Goal: Task Accomplishment & Management: Complete application form

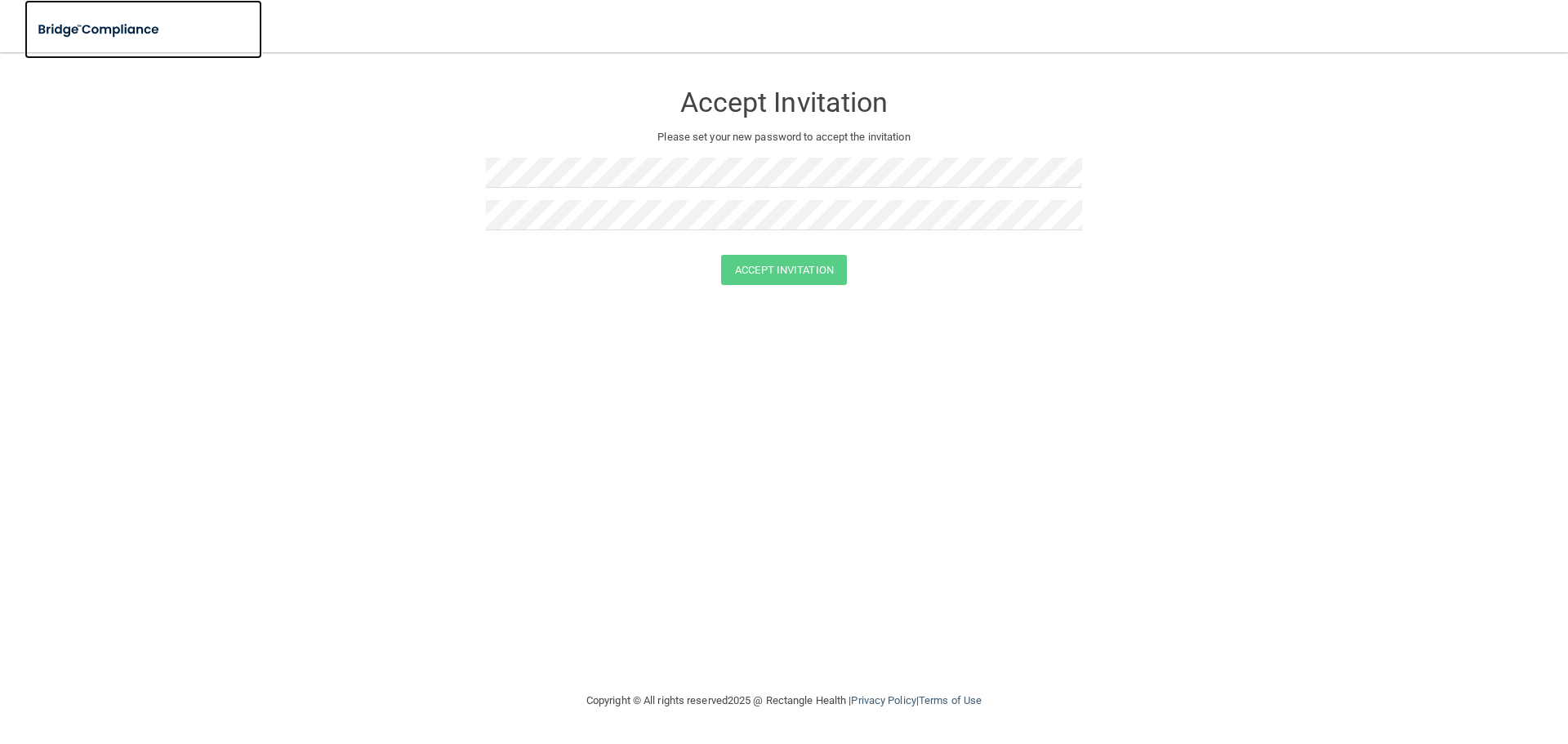
click at [138, 26] on img at bounding box center [100, 30] width 151 height 33
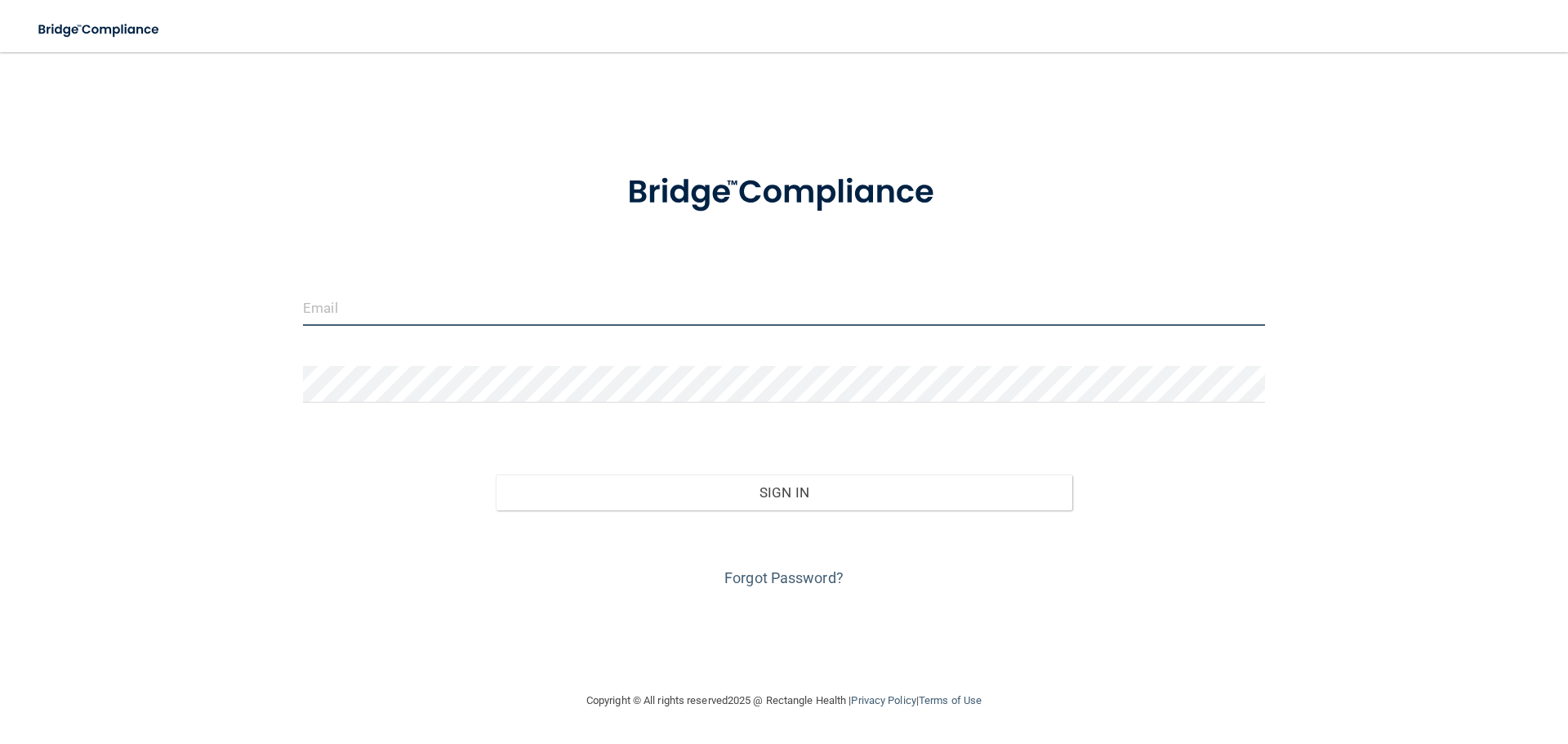
click at [389, 303] on input "email" at bounding box center [784, 307] width 962 height 37
type input "[PERSON_NAME][EMAIL_ADDRESS][DOMAIN_NAME]"
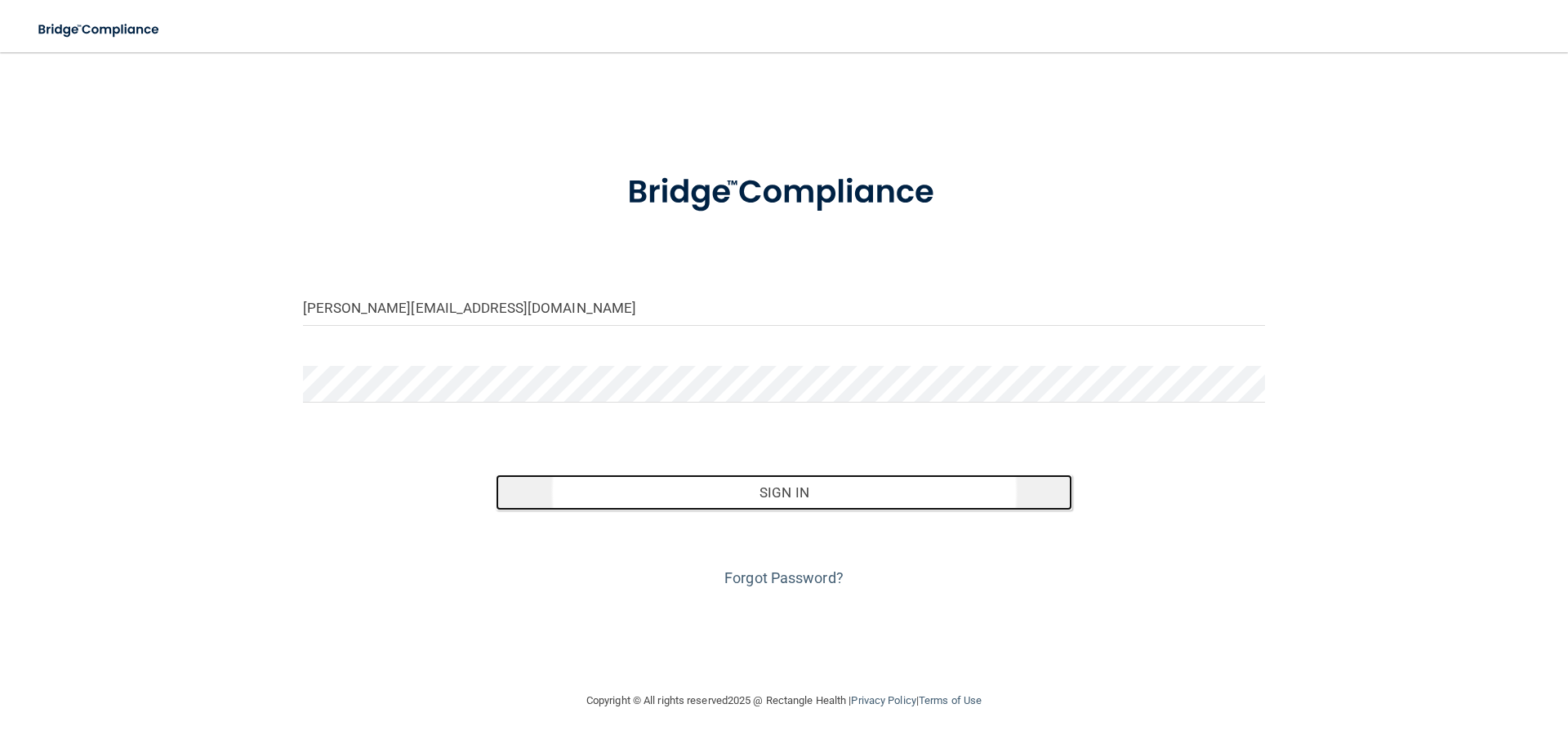
click at [593, 499] on button "Sign In" at bounding box center [784, 492] width 577 height 36
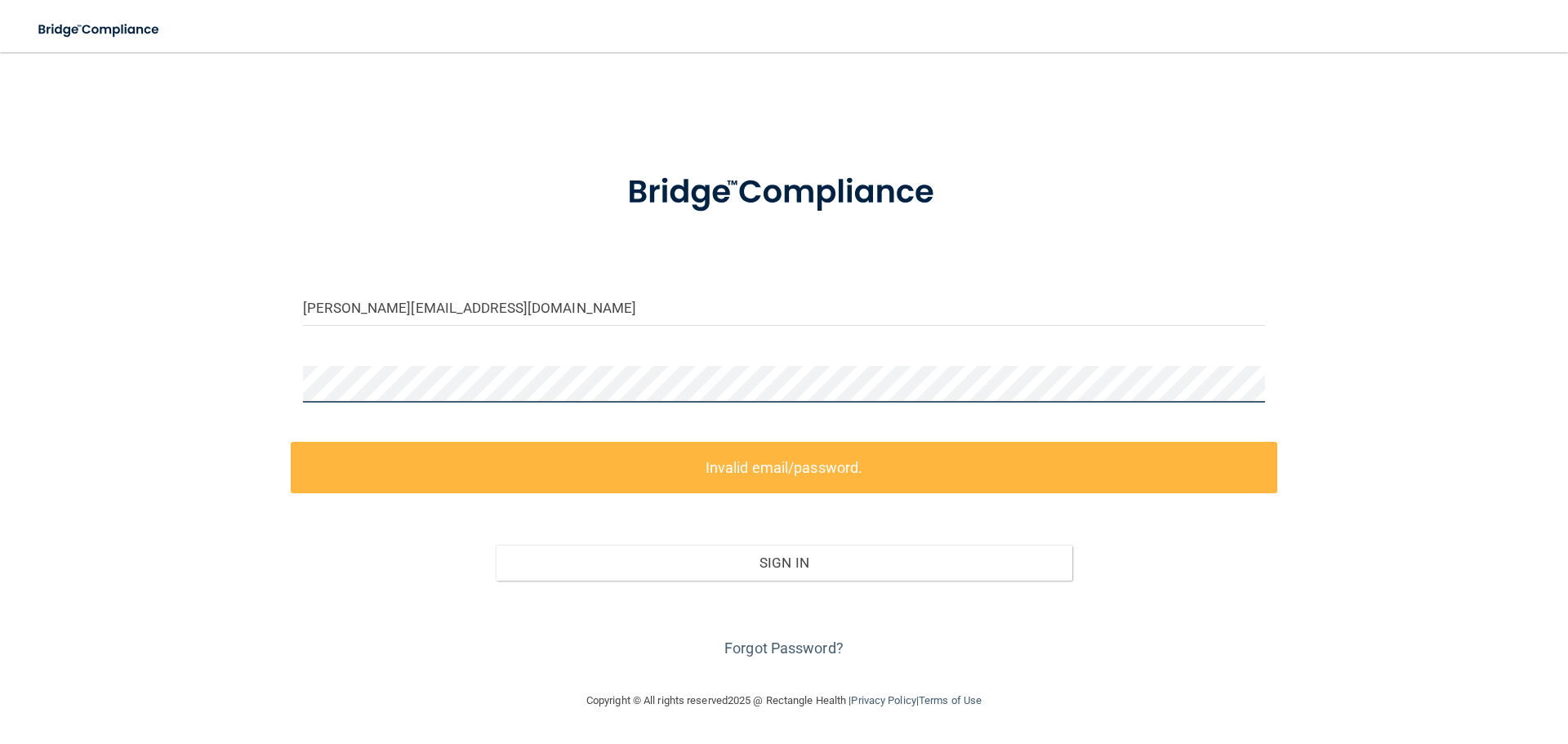
click at [290, 385] on div "[PERSON_NAME][EMAIL_ADDRESS][DOMAIN_NAME] Invalid email/password. You don't hav…" at bounding box center [784, 372] width 1503 height 606
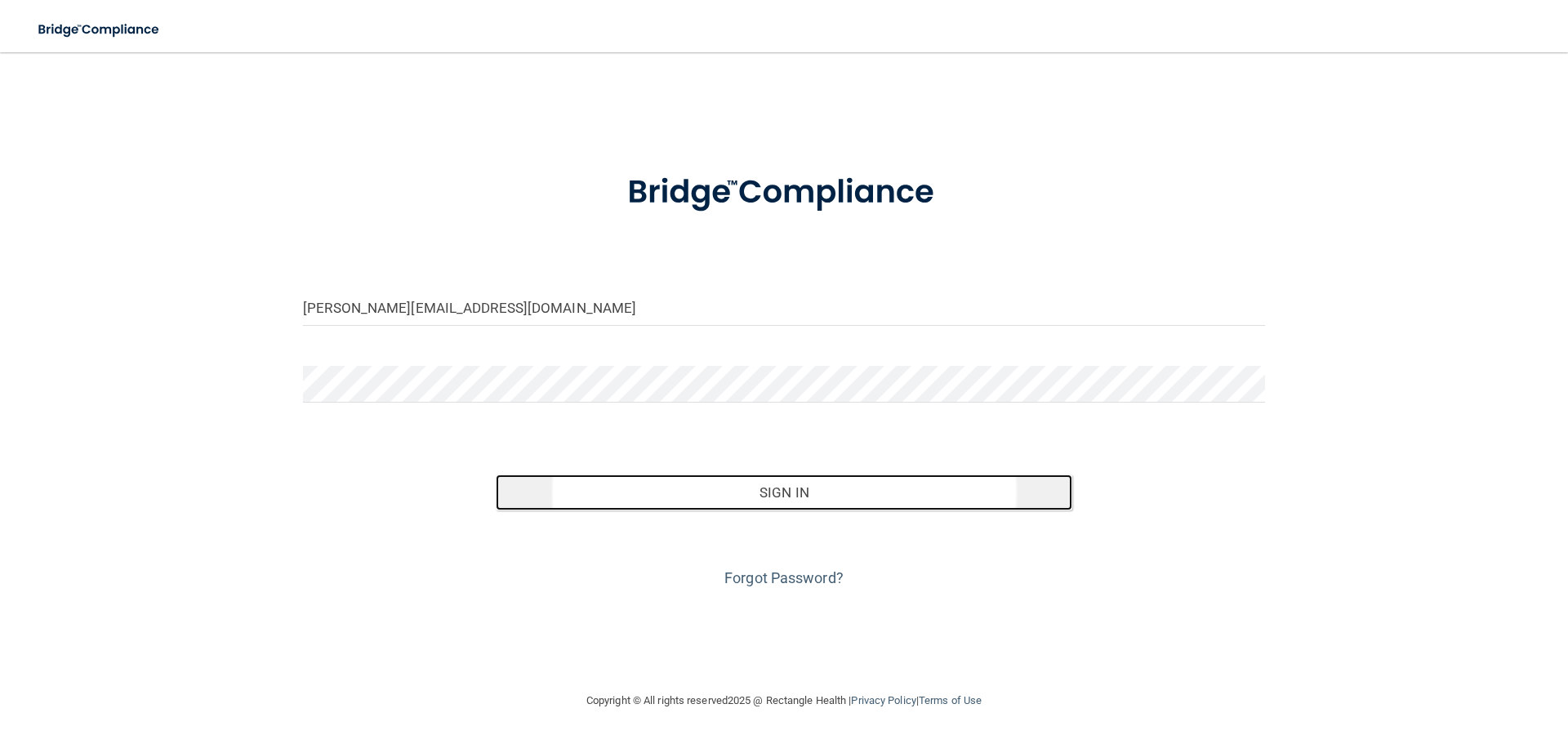
click at [652, 493] on button "Sign In" at bounding box center [784, 492] width 577 height 36
click at [681, 491] on button "Sign In" at bounding box center [784, 492] width 577 height 36
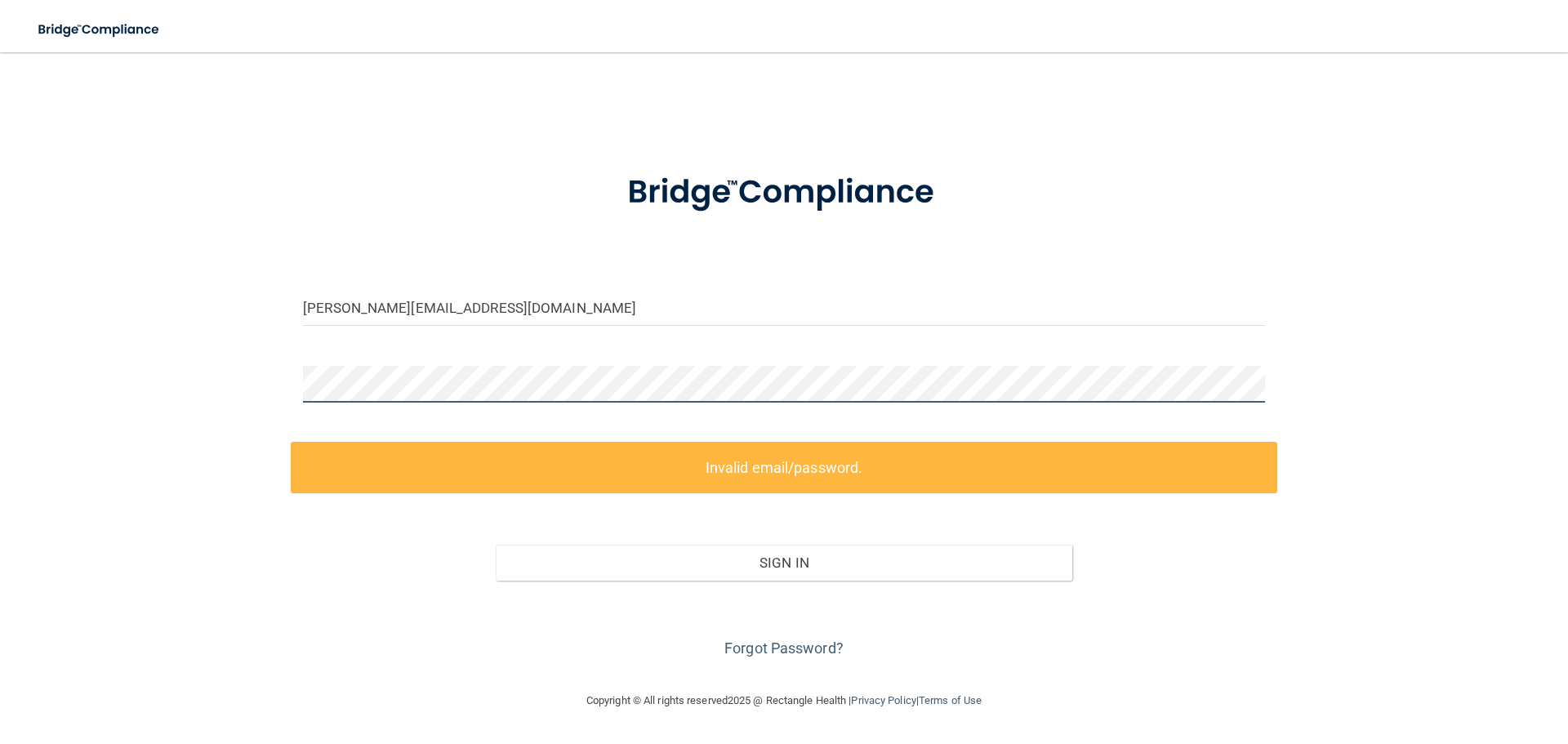
click at [210, 387] on div "[PERSON_NAME][EMAIL_ADDRESS][DOMAIN_NAME] Invalid email/password. You don't hav…" at bounding box center [784, 372] width 1503 height 606
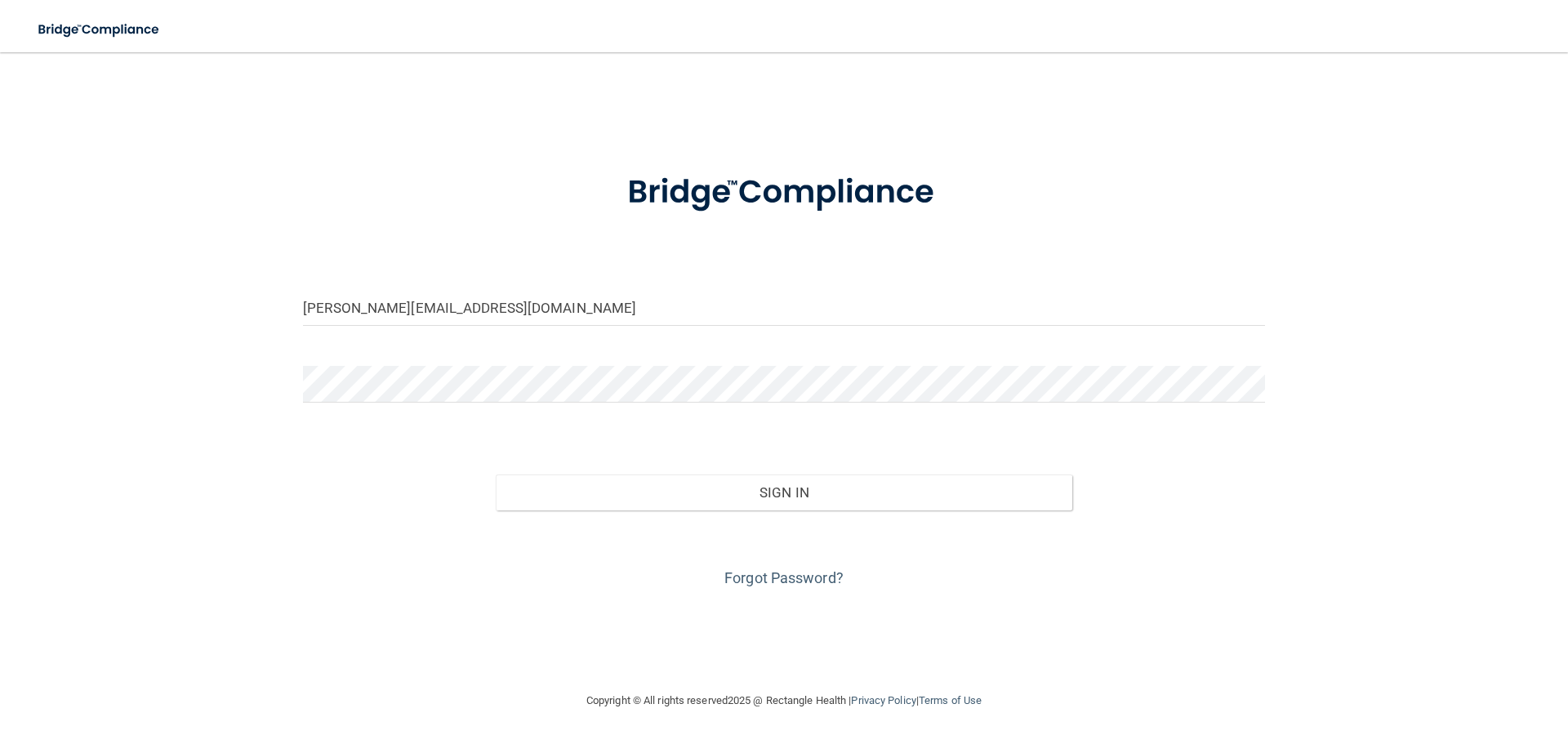
click at [856, 470] on div "Sign In" at bounding box center [784, 476] width 987 height 69
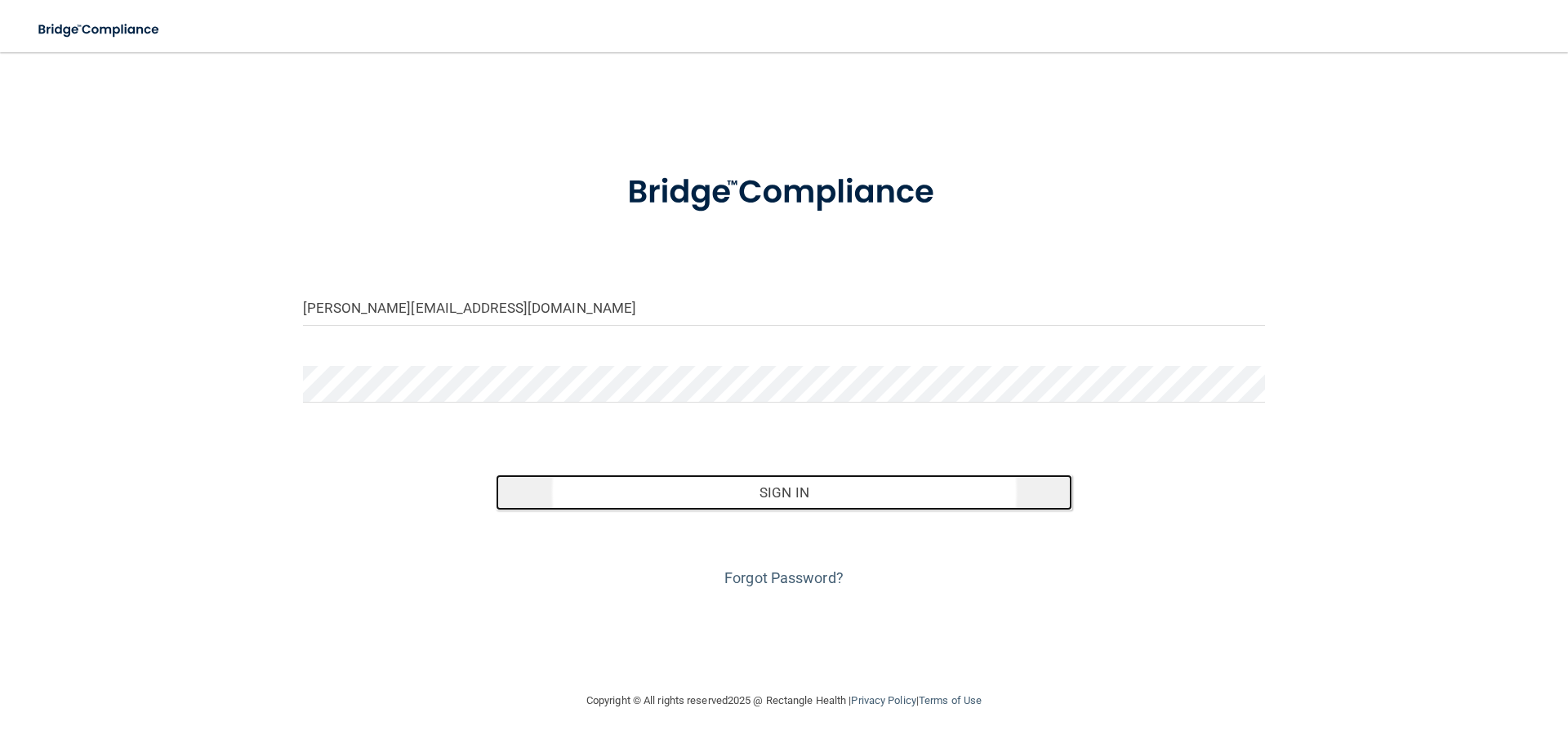
click at [858, 475] on button "Sign In" at bounding box center [784, 492] width 577 height 36
